Goal: Task Accomplishment & Management: Use online tool/utility

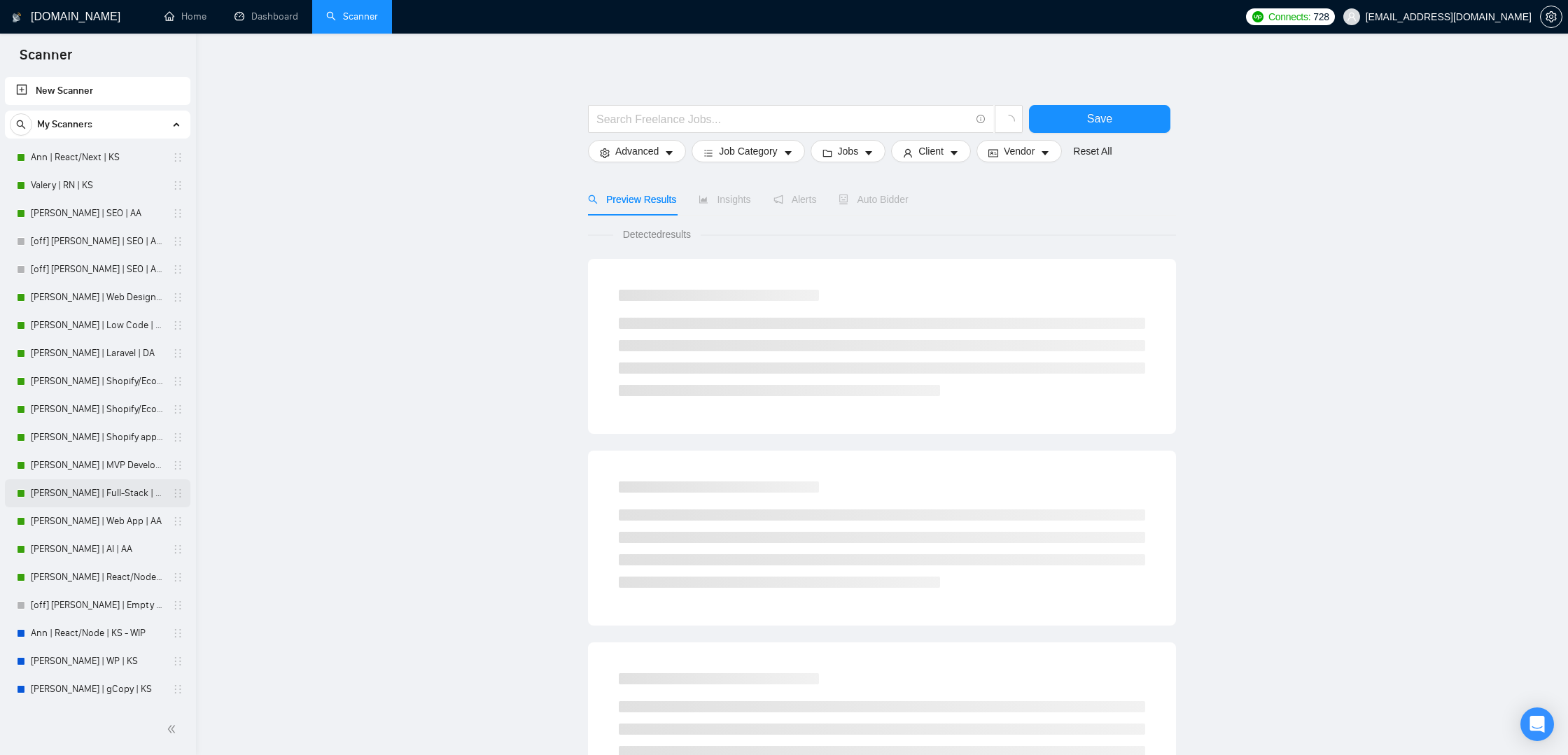
scroll to position [448, 0]
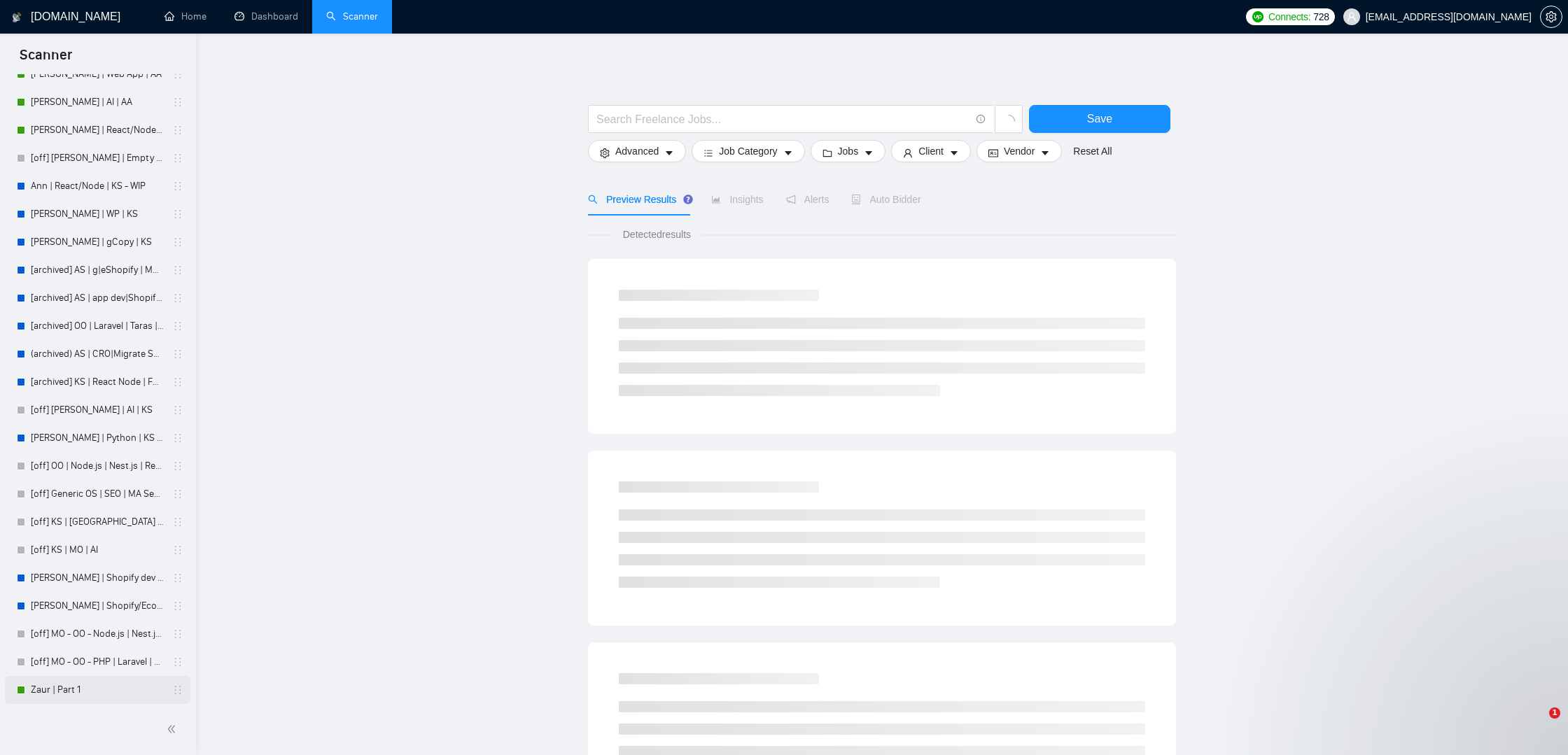
click at [67, 691] on link "Zaur | Part 1" at bounding box center [98, 689] width 133 height 28
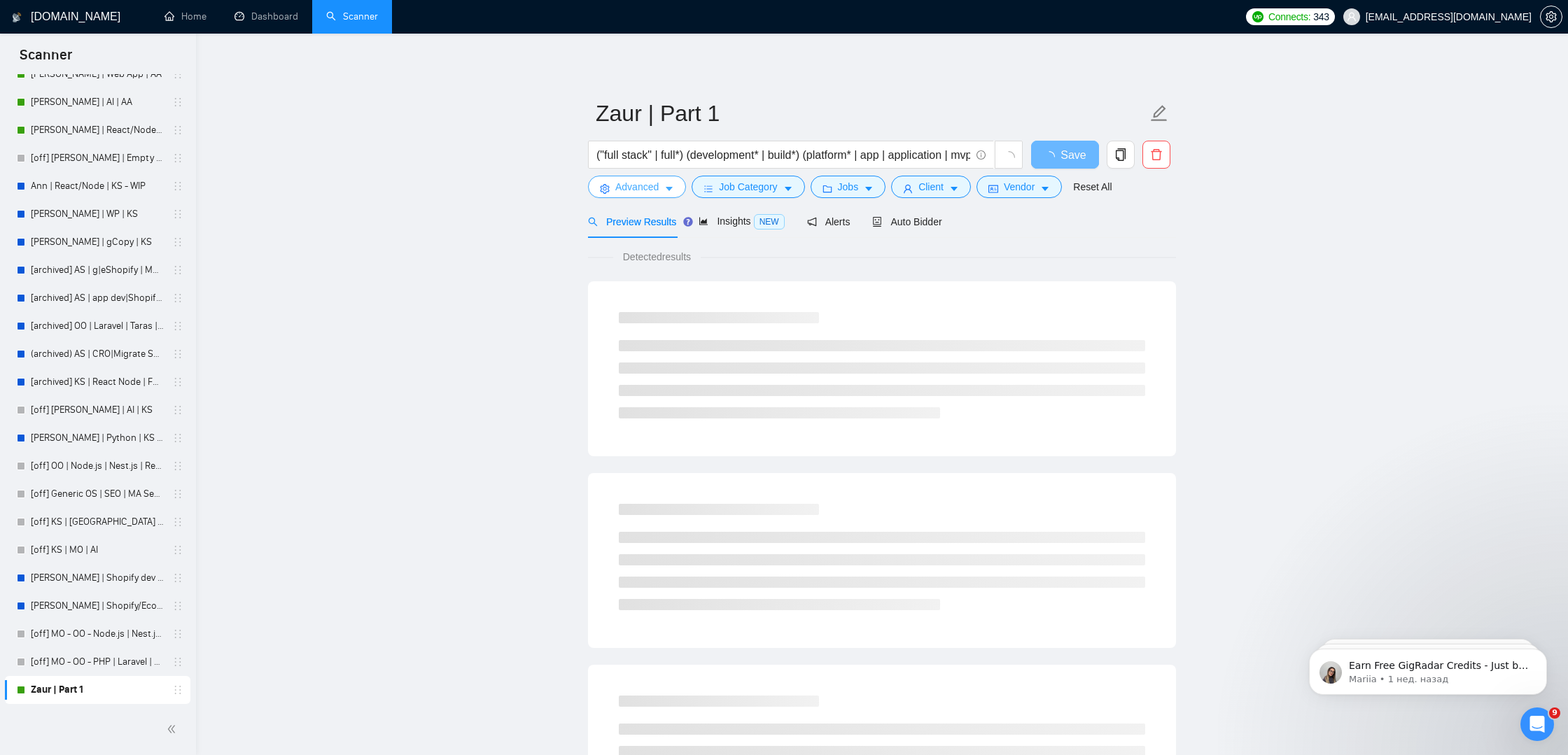
click at [651, 188] on span "Advanced" at bounding box center [637, 186] width 43 height 15
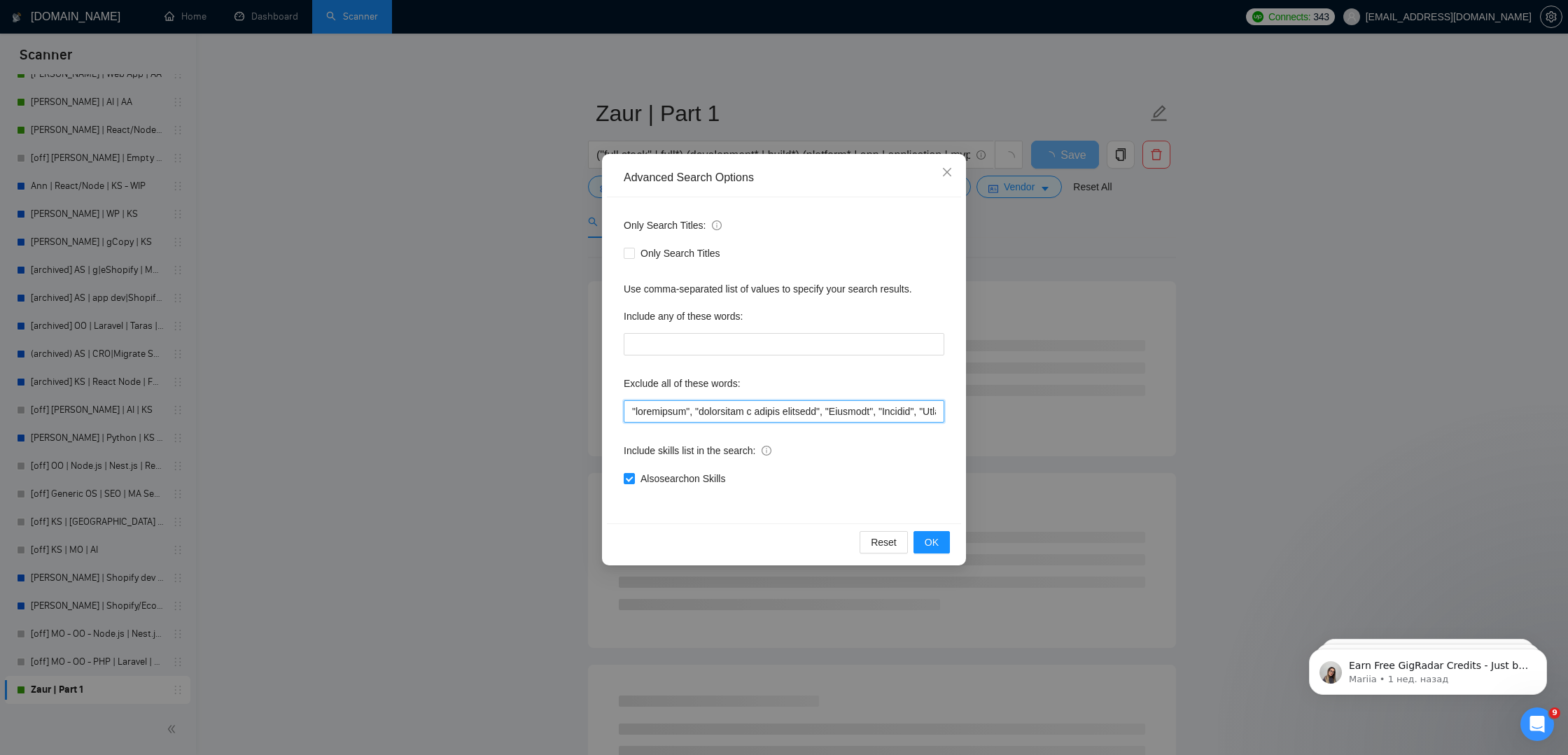
click at [629, 413] on input "text" at bounding box center [783, 411] width 320 height 22
paste input "small bug fix"
click at [695, 407] on input "text" at bounding box center [783, 411] width 320 height 22
click at [627, 410] on input "text" at bounding box center [783, 411] width 320 height 22
paste input """
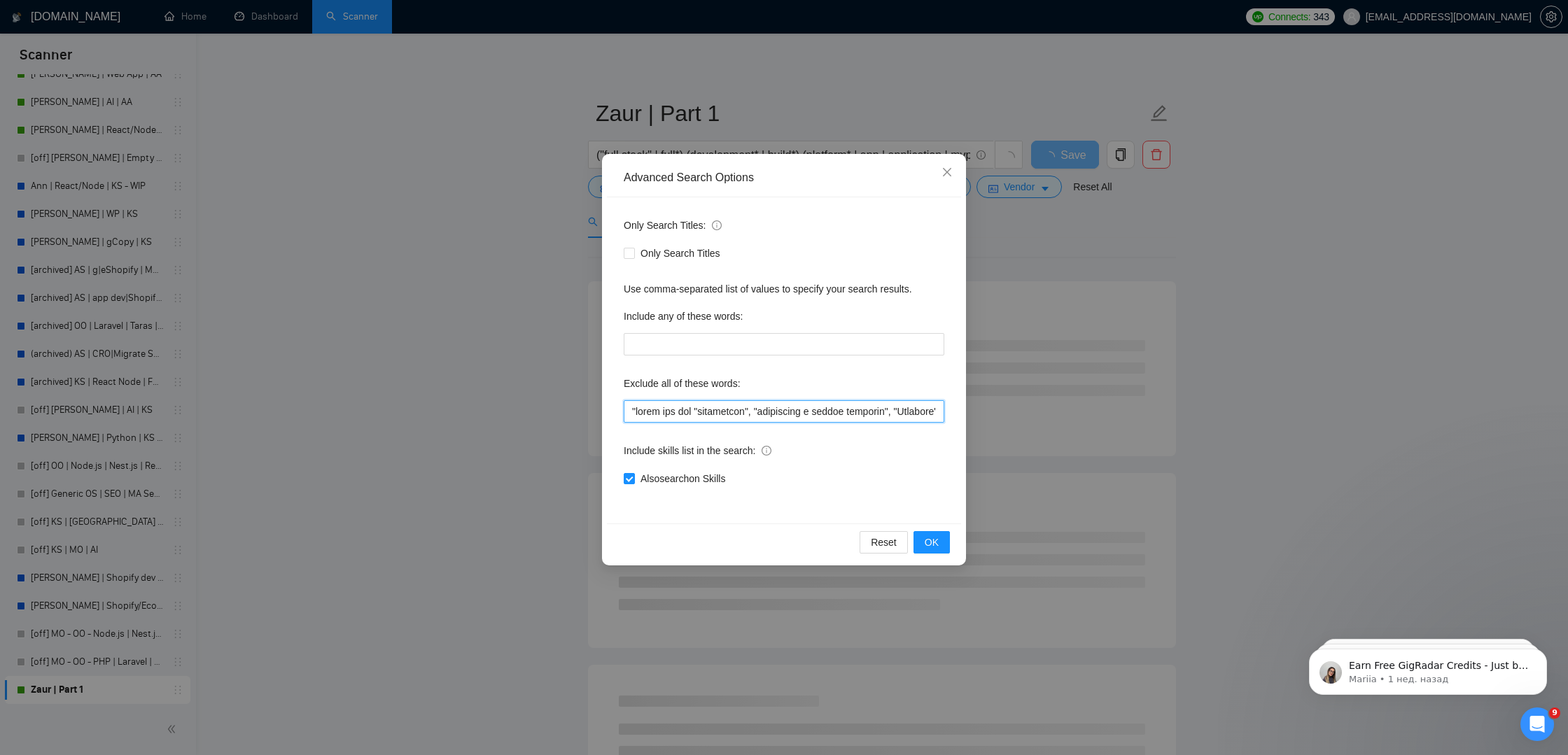
click at [694, 412] on input "text" at bounding box center [783, 411] width 320 height 22
paste input """
click at [944, 538] on button "OK" at bounding box center [932, 542] width 37 height 22
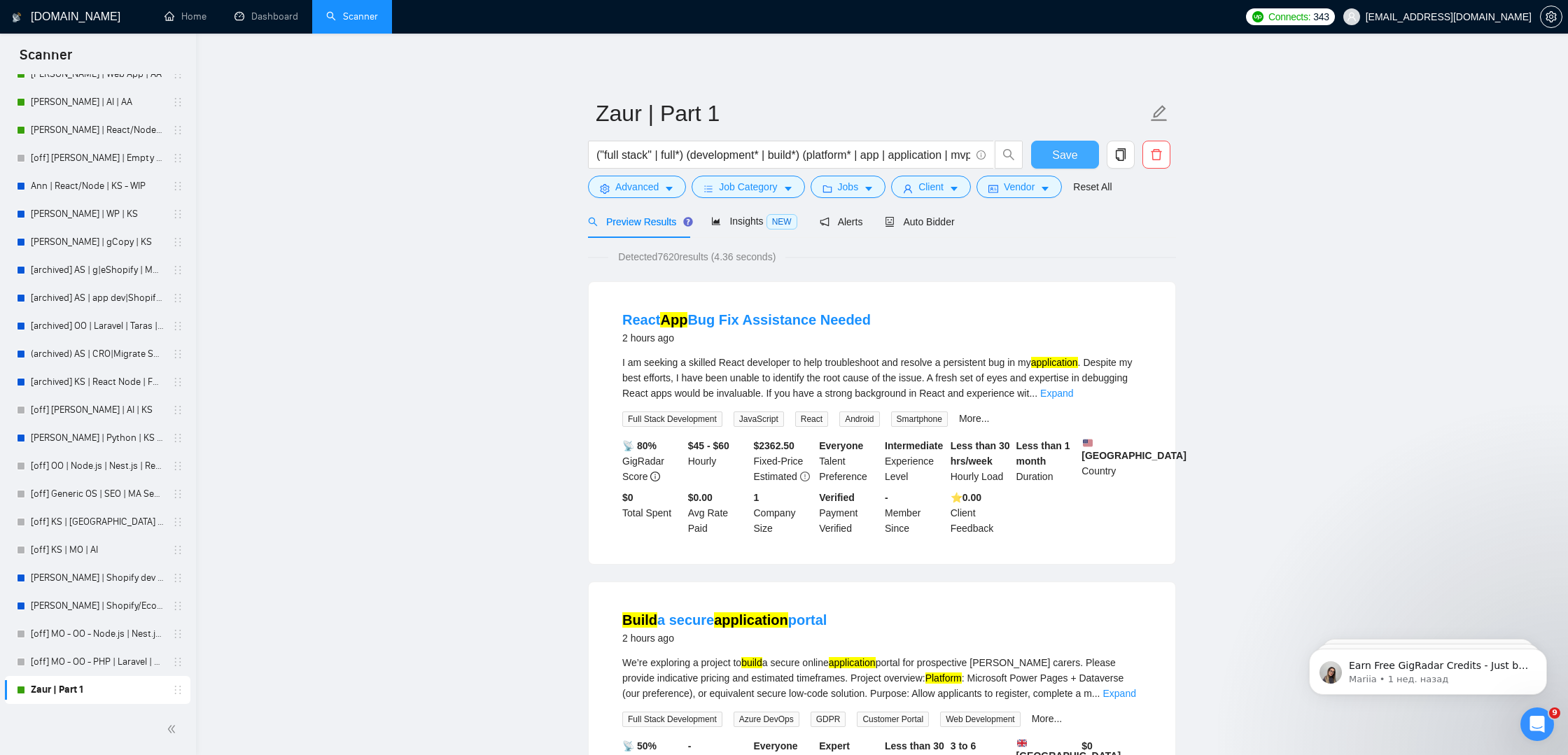
click at [1061, 159] on span "Save" at bounding box center [1065, 155] width 26 height 18
click at [642, 185] on span "Advanced" at bounding box center [637, 186] width 43 height 15
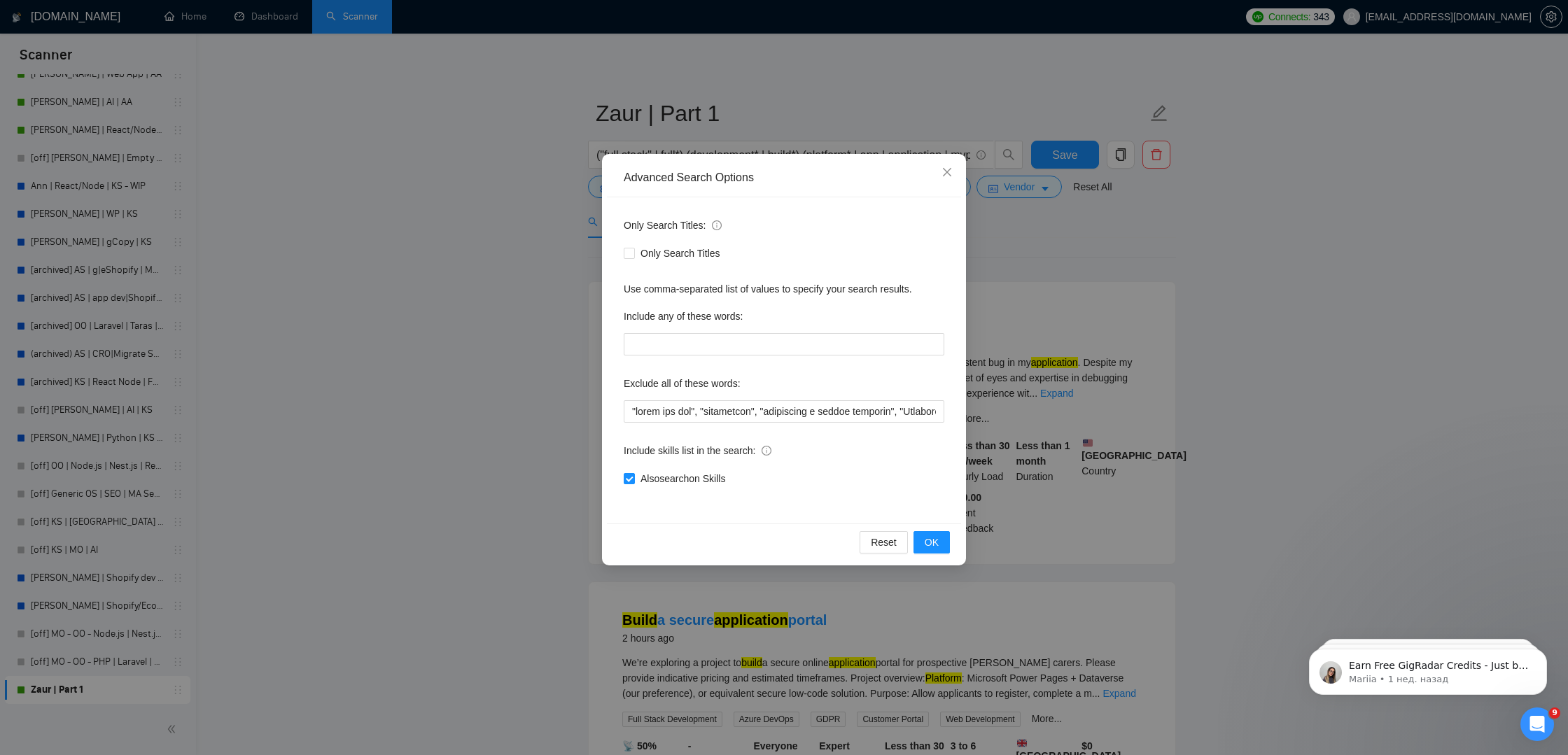
click at [1022, 225] on div "Advanced Search Options Only Search Titles: Only Search Titles Use comma-separa…" at bounding box center [784, 377] width 1568 height 755
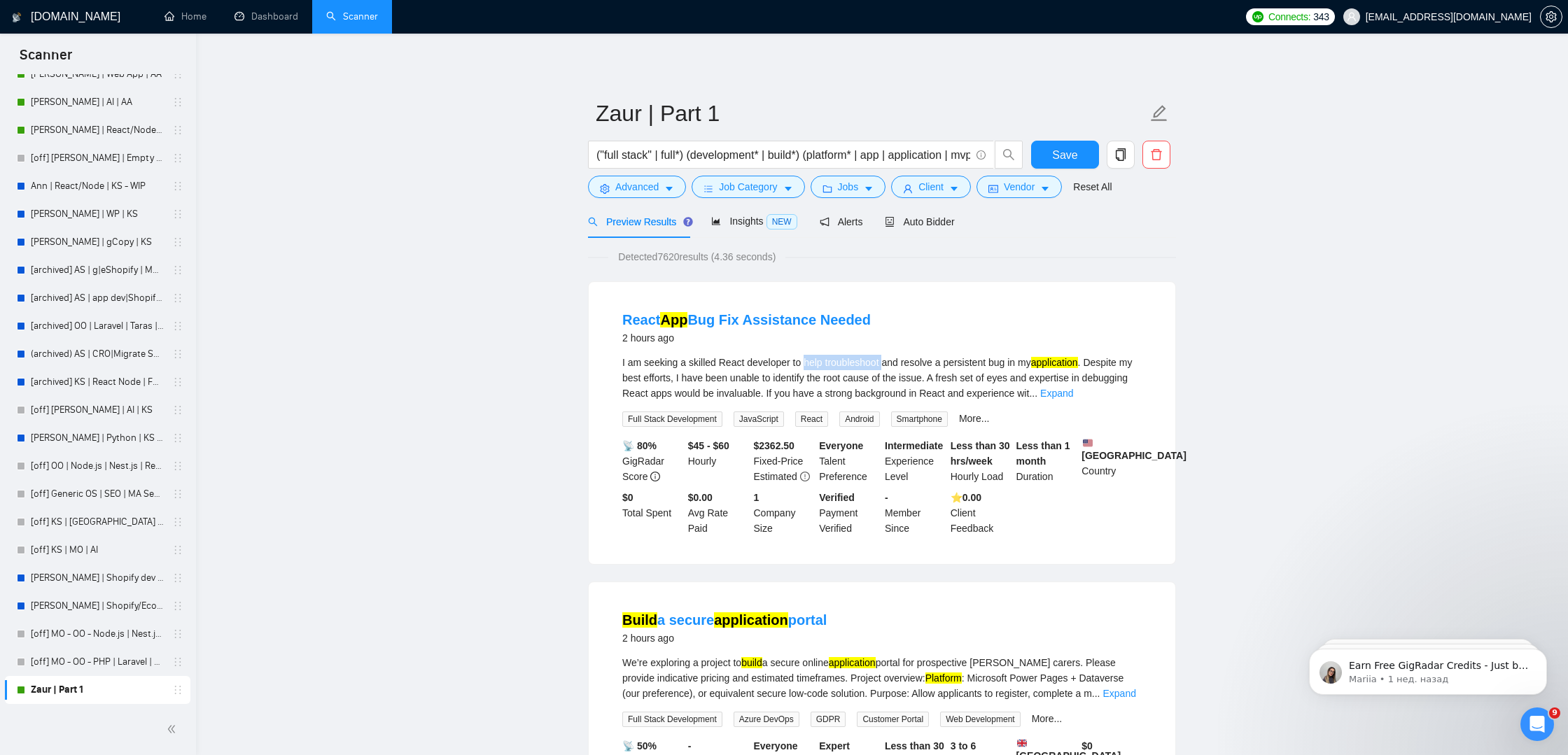
drag, startPoint x: 889, startPoint y: 364, endPoint x: 810, endPoint y: 364, distance: 79.0
click at [810, 364] on div "I am seeking a skilled React developer to help troubleshoot and resolve a persi…" at bounding box center [882, 378] width 519 height 46
copy div "help troubleshoot"
click at [610, 189] on button "Advanced" at bounding box center [637, 187] width 98 height 22
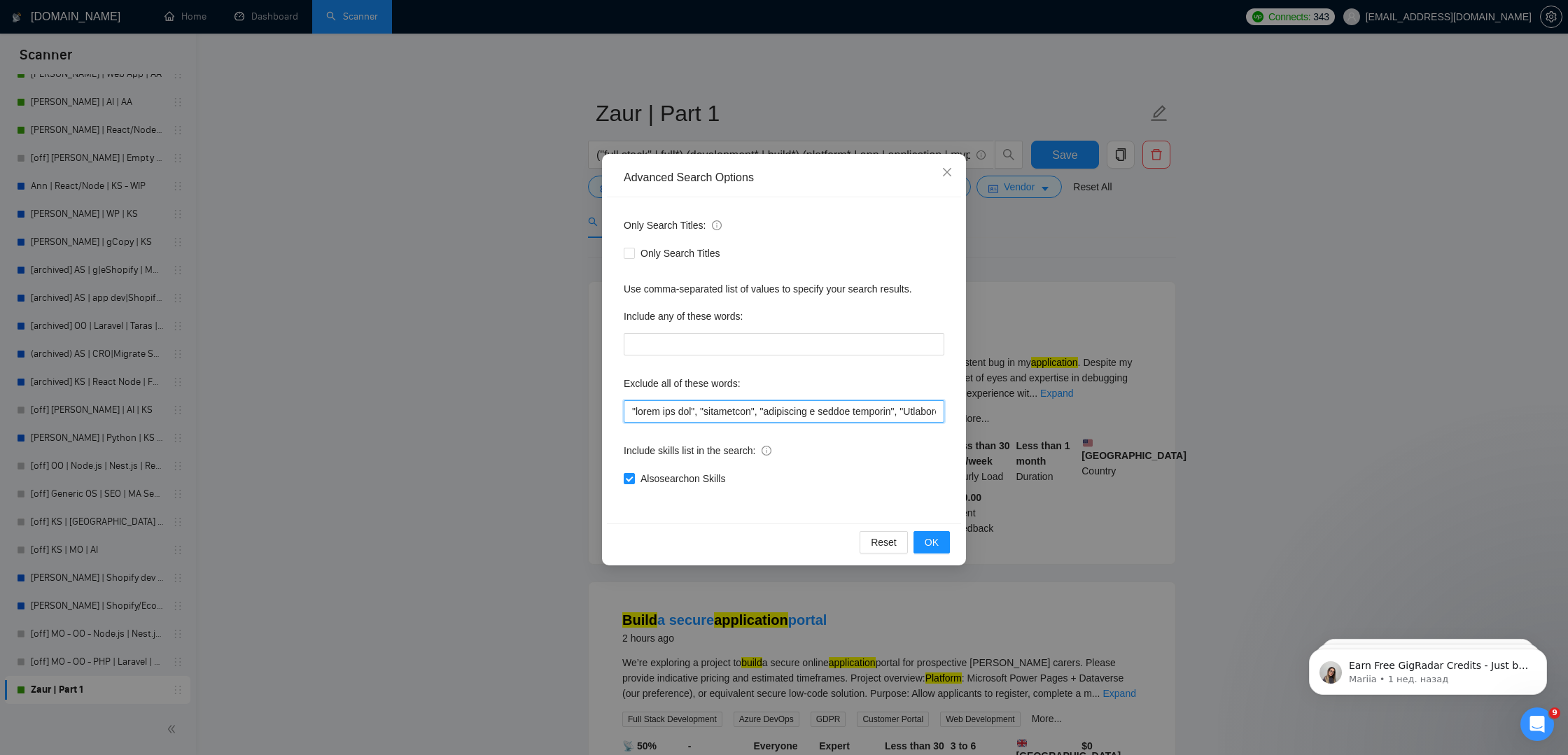
click at [631, 412] on input "text" at bounding box center [783, 411] width 320 height 22
paste input "help troubleshoot"
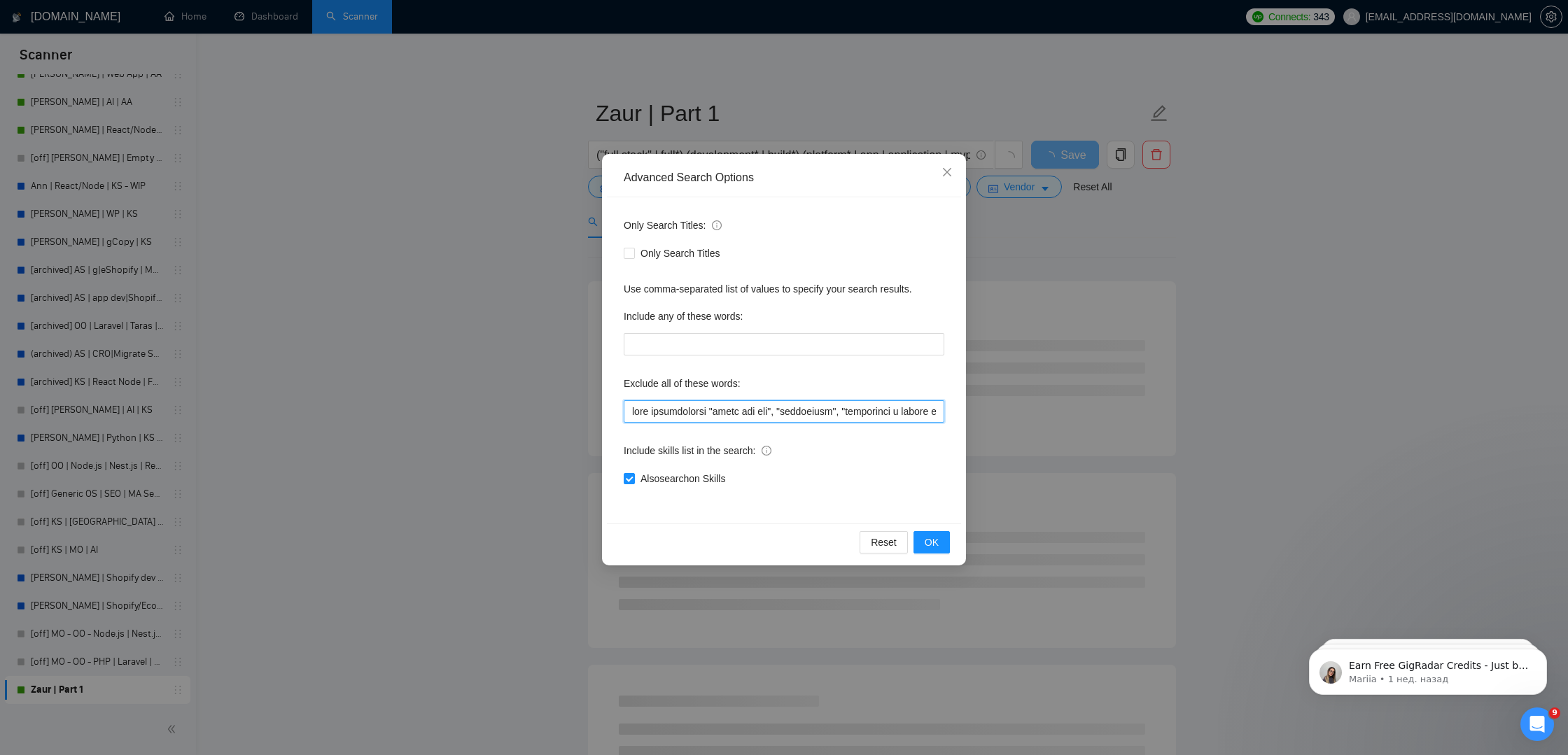
click at [716, 412] on input "text" at bounding box center [783, 411] width 320 height 22
click at [627, 414] on input "text" at bounding box center [783, 411] width 320 height 22
paste input """
click at [717, 412] on input "text" at bounding box center [783, 411] width 320 height 22
paste input """
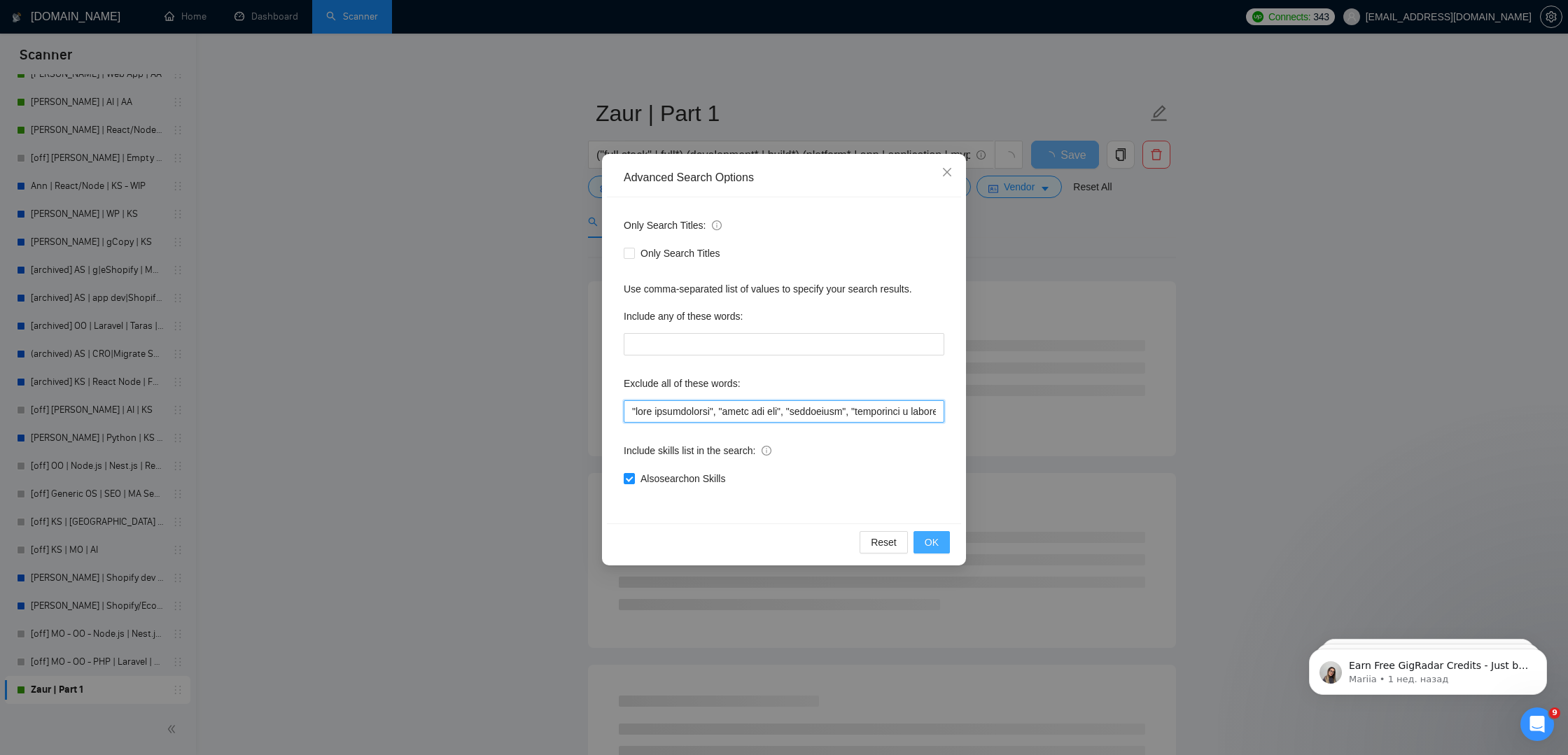
type input ""lore ipsumdolorsi", "ametc adi eli", "seddoeiusm", "temporinci u labore etdolo…"
click at [940, 544] on button "OK" at bounding box center [932, 542] width 37 height 22
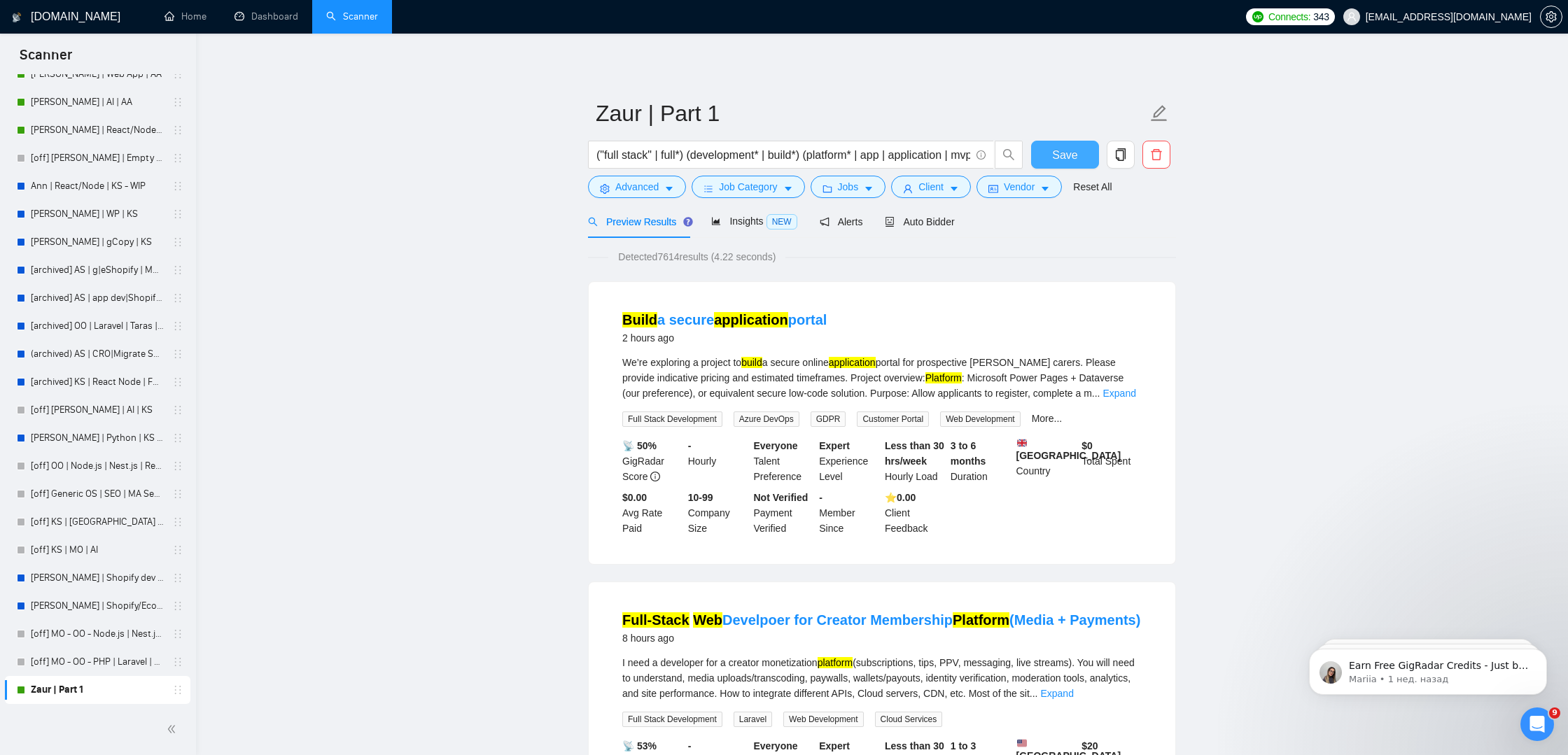
click at [1055, 149] on span "Save" at bounding box center [1065, 155] width 26 height 18
